Goal: Information Seeking & Learning: Learn about a topic

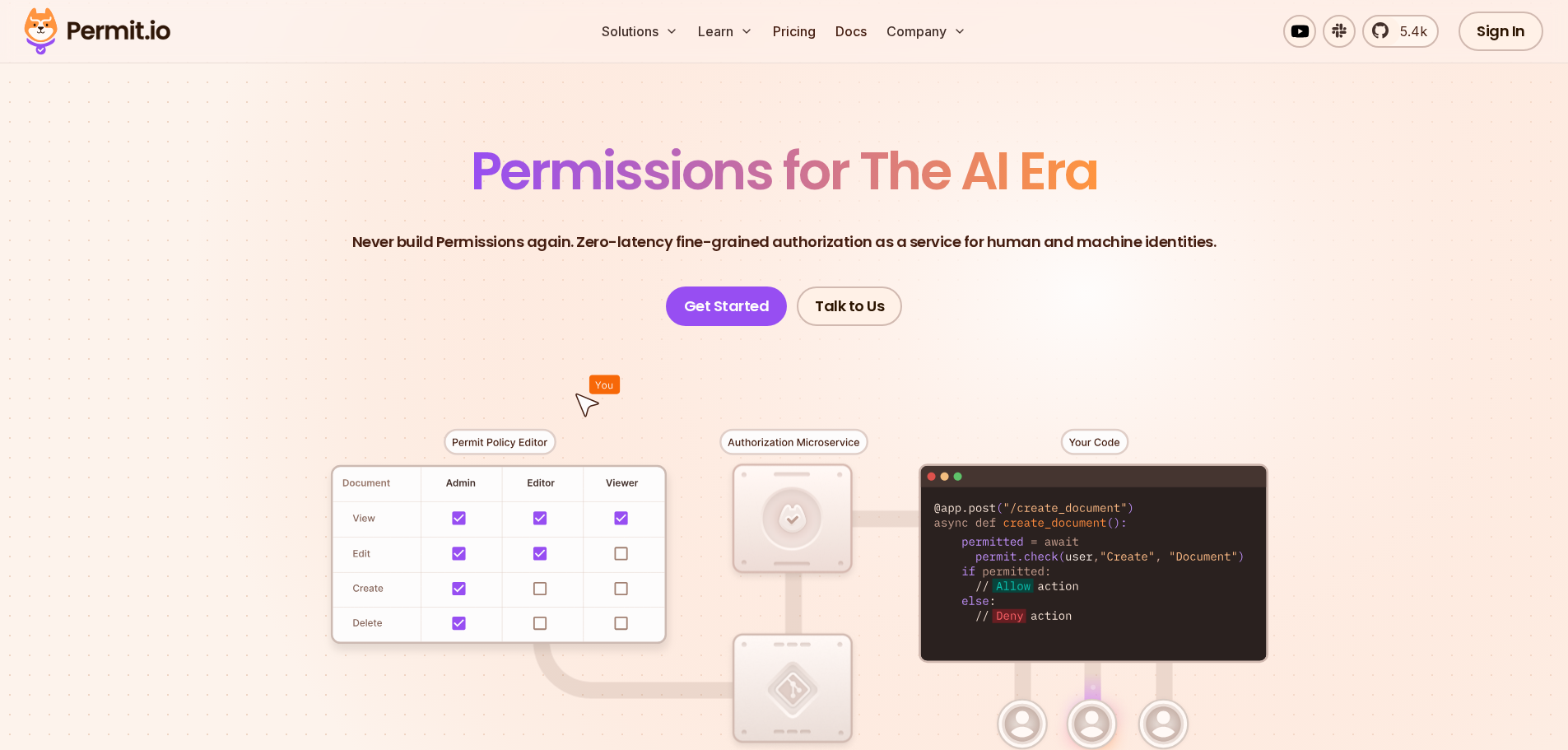
scroll to position [165, 0]
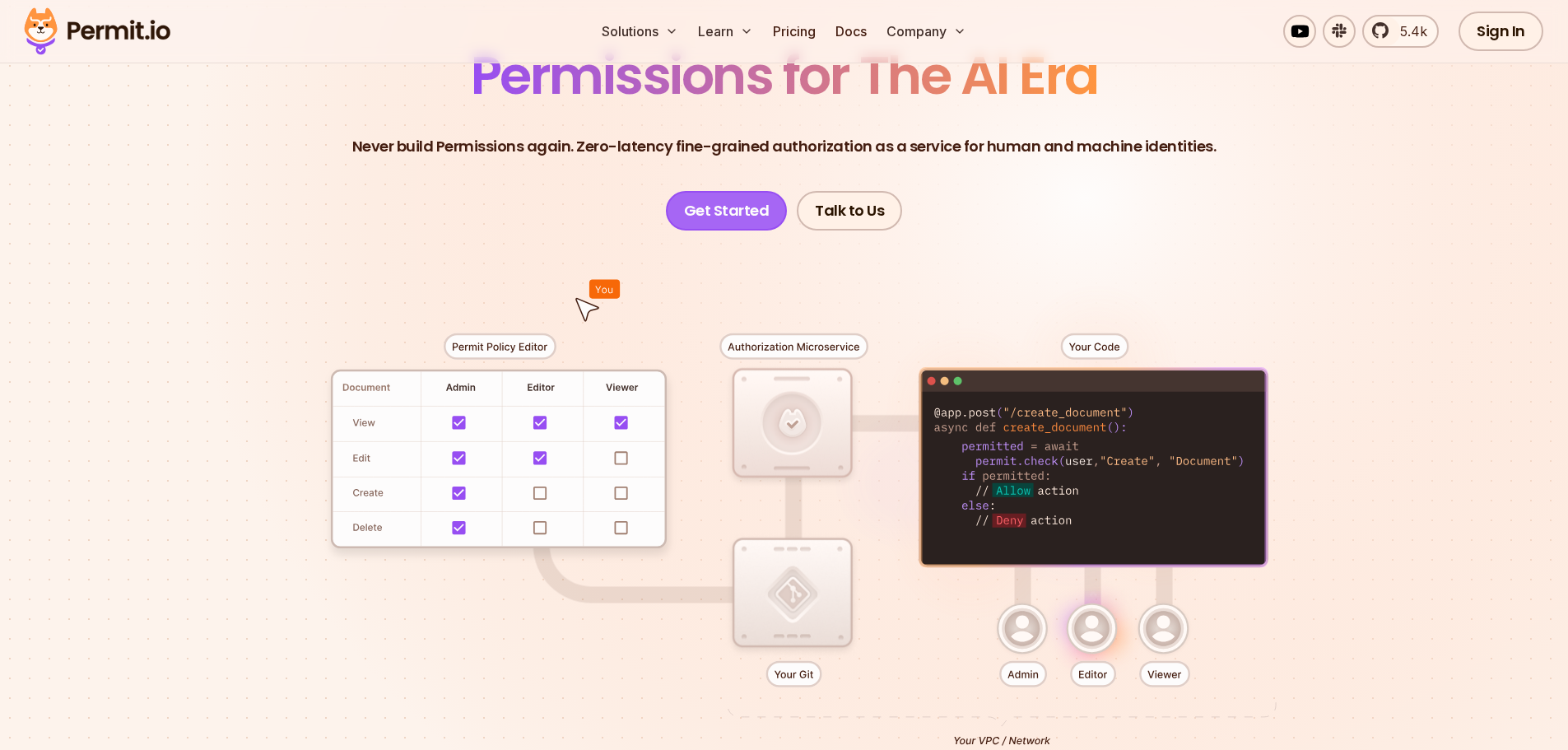
click at [706, 214] on link "Get Started" at bounding box center [727, 210] width 121 height 40
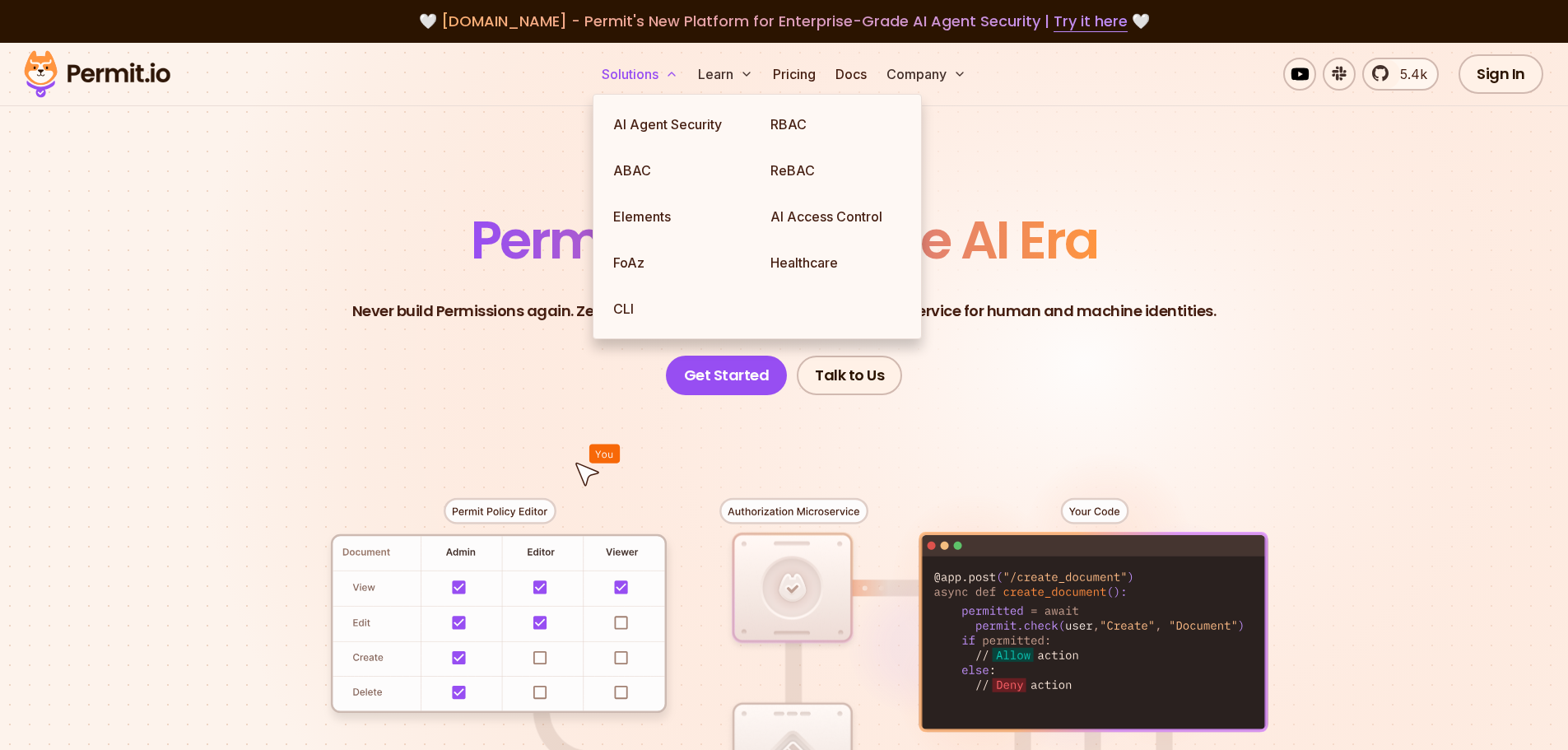
click at [658, 74] on button "Solutions" at bounding box center [640, 74] width 90 height 33
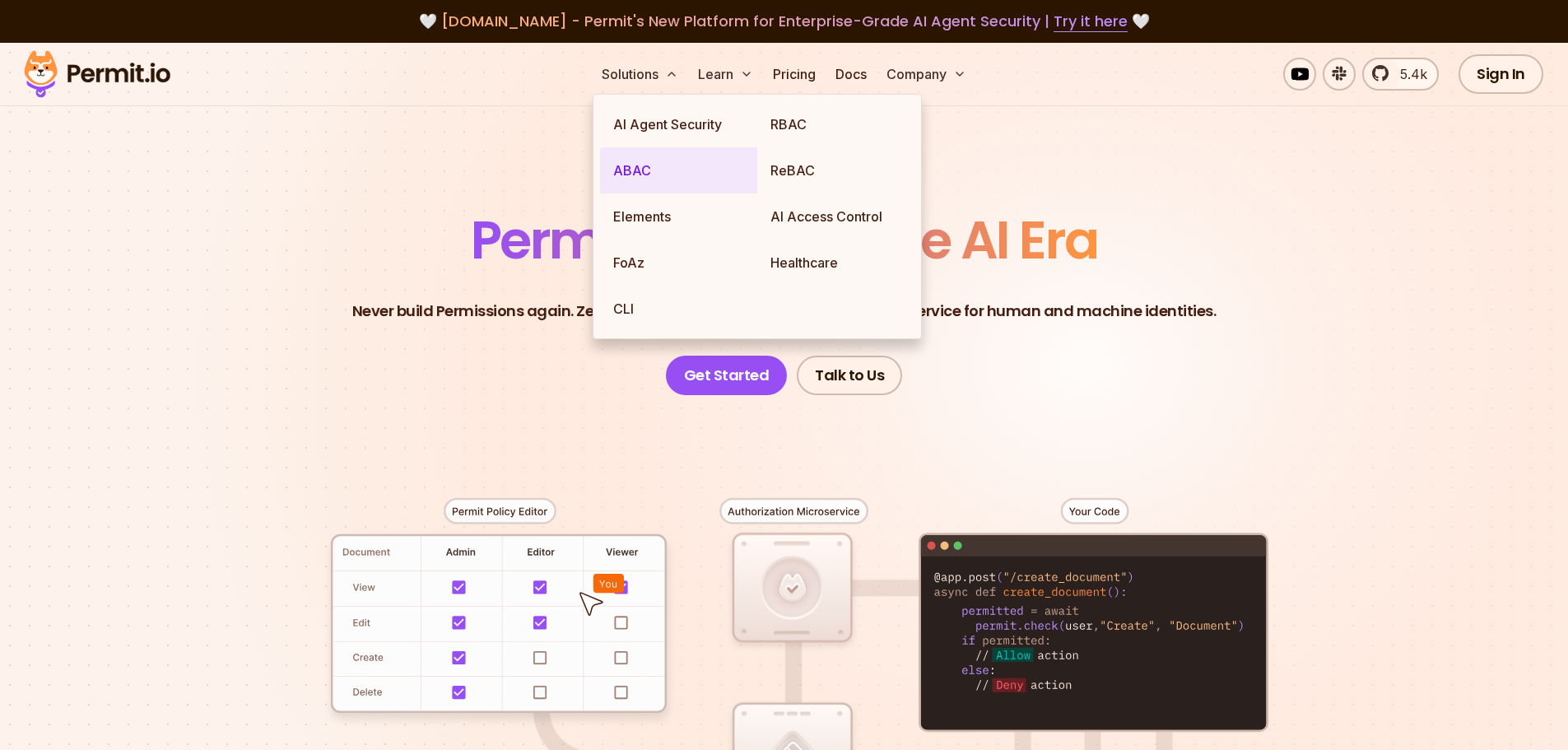
click at [638, 176] on link "ABAC" at bounding box center [679, 170] width 157 height 46
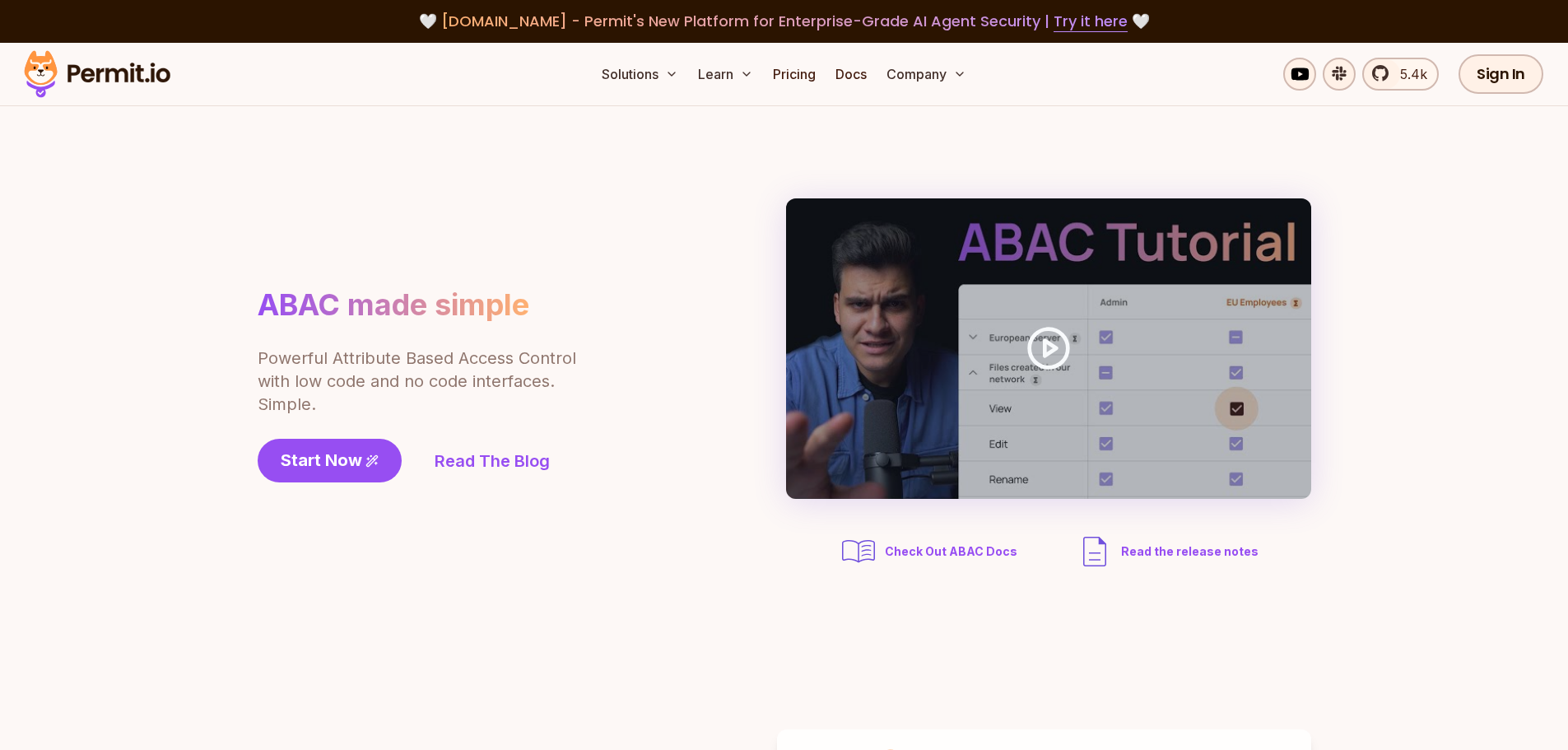
click at [926, 549] on span "Check Out ABAC Docs" at bounding box center [951, 551] width 132 height 17
